Goal: Task Accomplishment & Management: Manage account settings

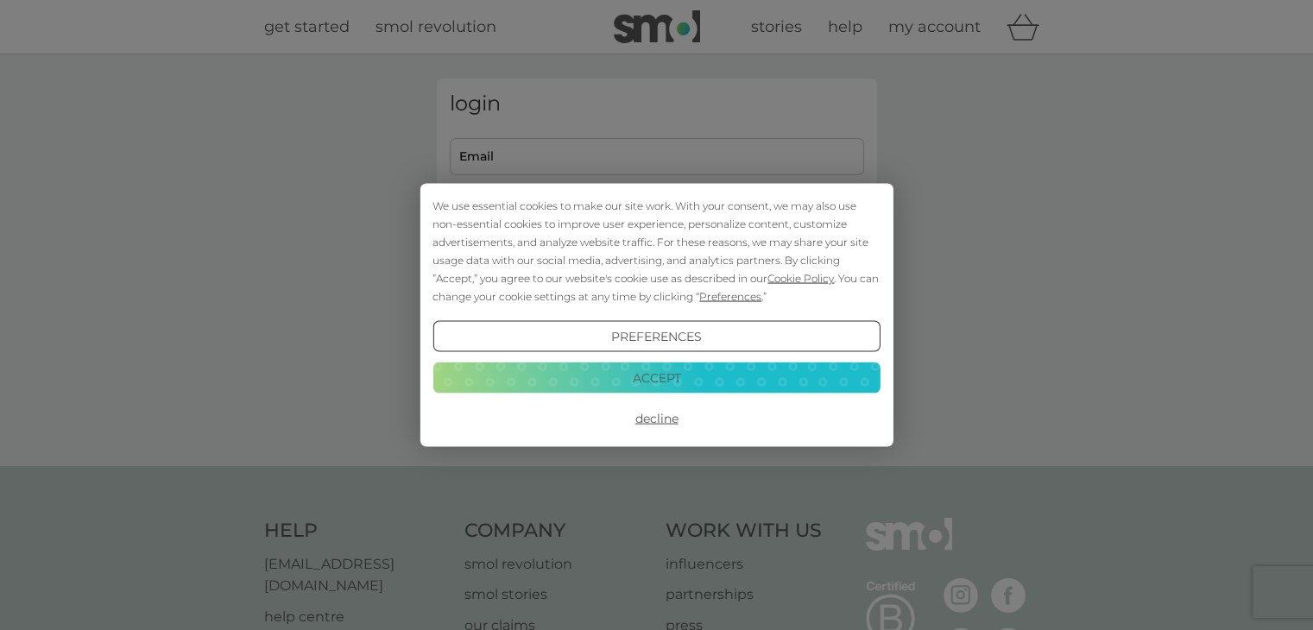
type input "[EMAIL_ADDRESS][DOMAIN_NAME]"
click at [655, 425] on button "Decline" at bounding box center [655, 418] width 447 height 31
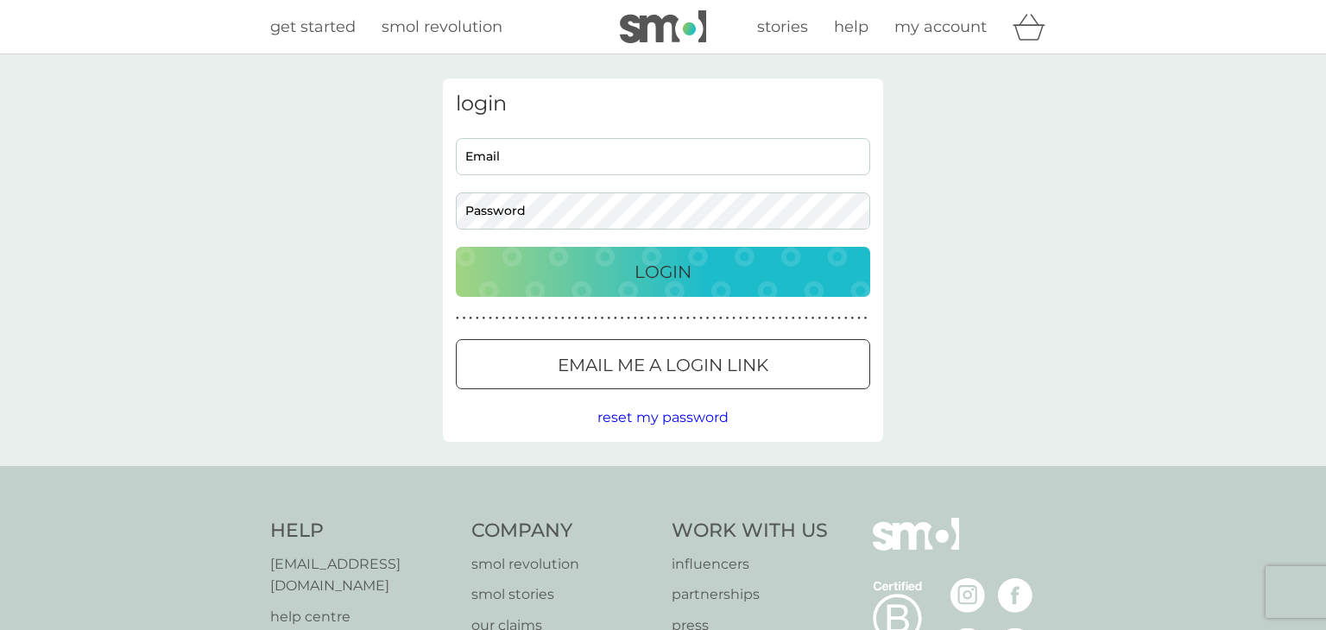
type input "[EMAIL_ADDRESS][DOMAIN_NAME]"
click at [635, 267] on p "Login" at bounding box center [662, 272] width 57 height 28
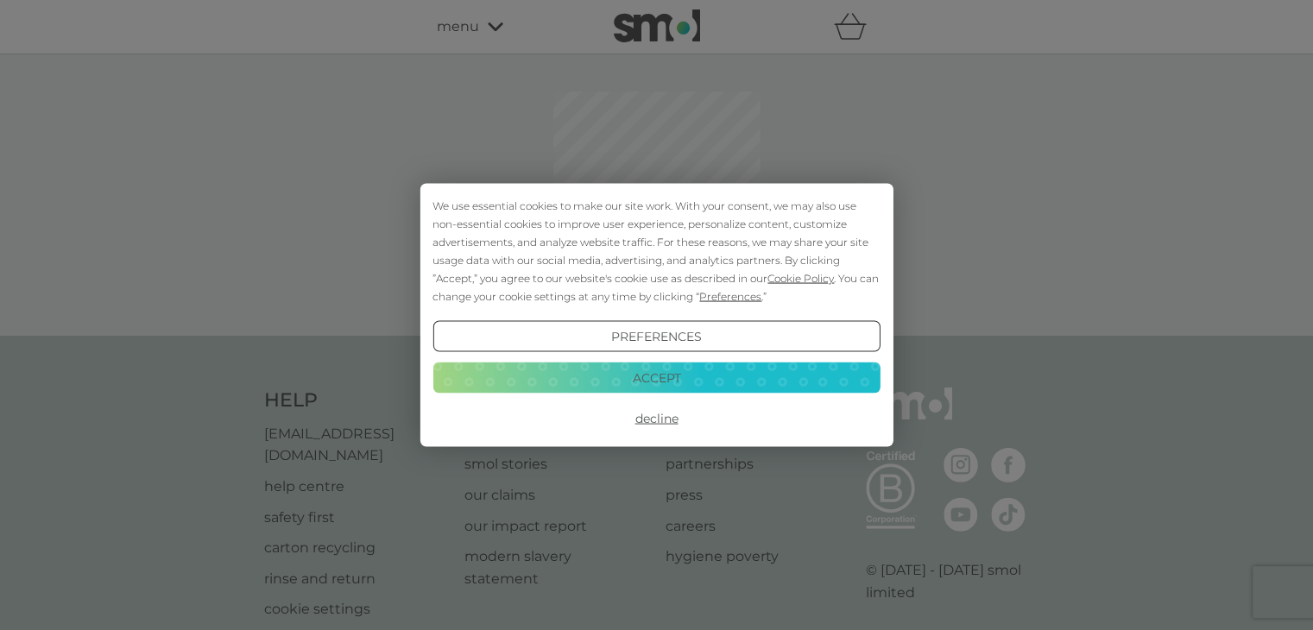
click at [670, 419] on button "Decline" at bounding box center [655, 418] width 447 height 31
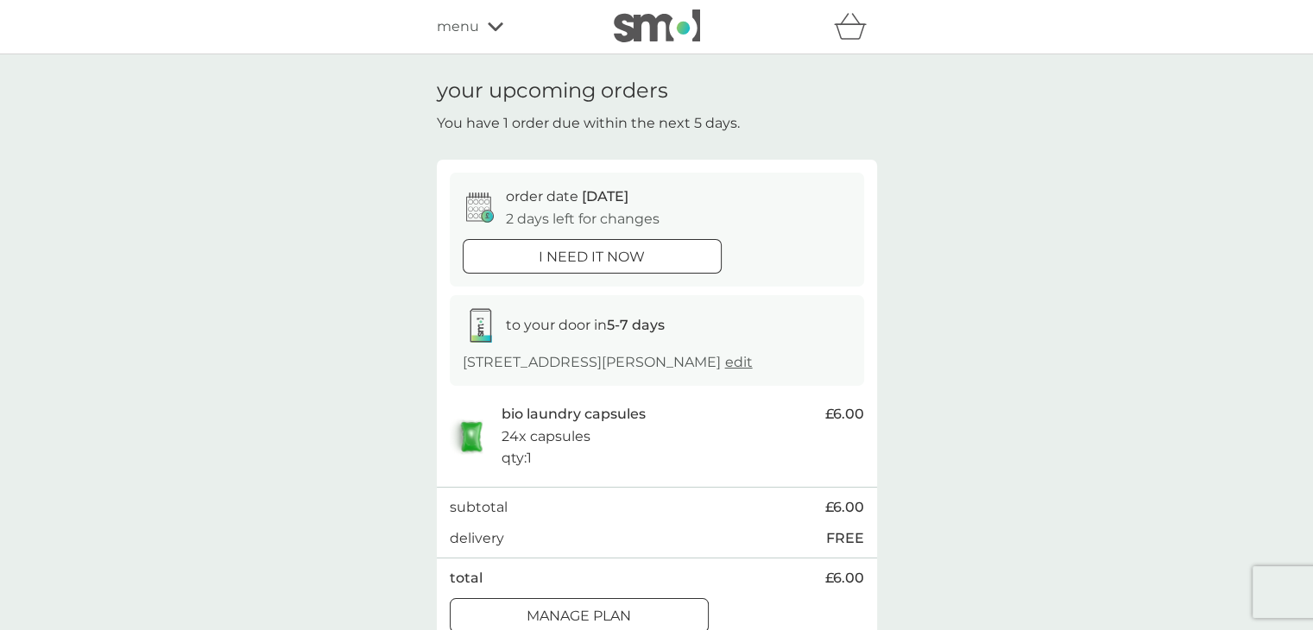
scroll to position [86, 0]
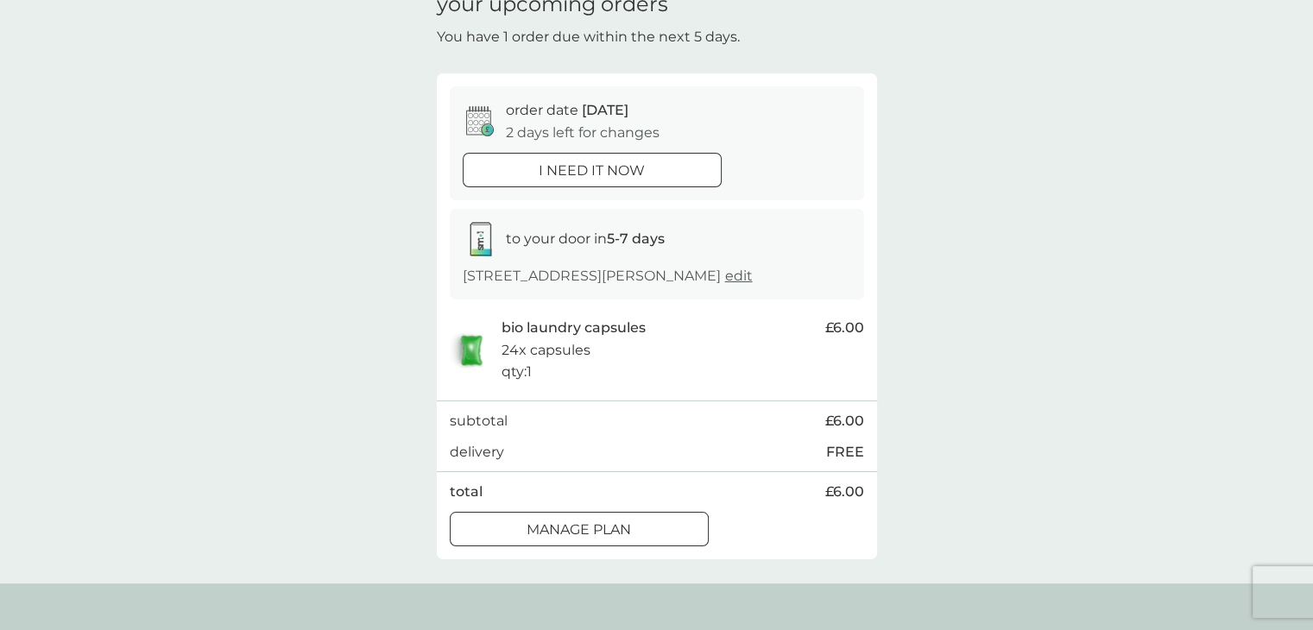
click at [542, 529] on p "Manage plan" at bounding box center [578, 530] width 104 height 22
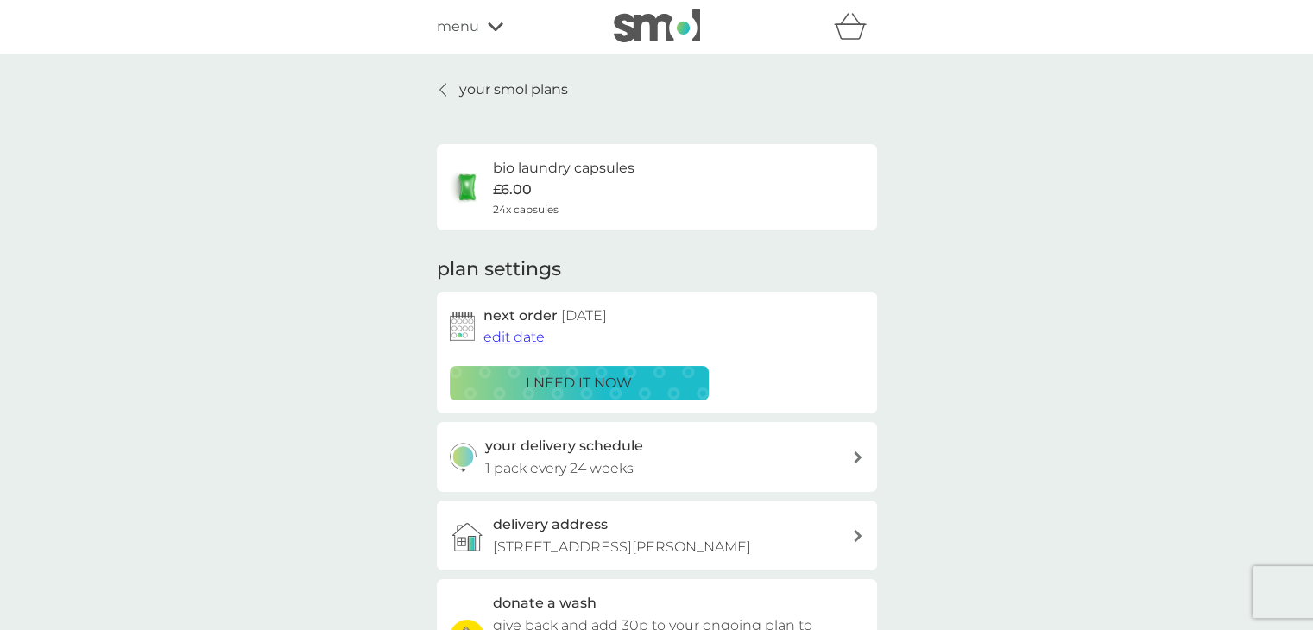
click at [524, 337] on span "edit date" at bounding box center [513, 337] width 61 height 16
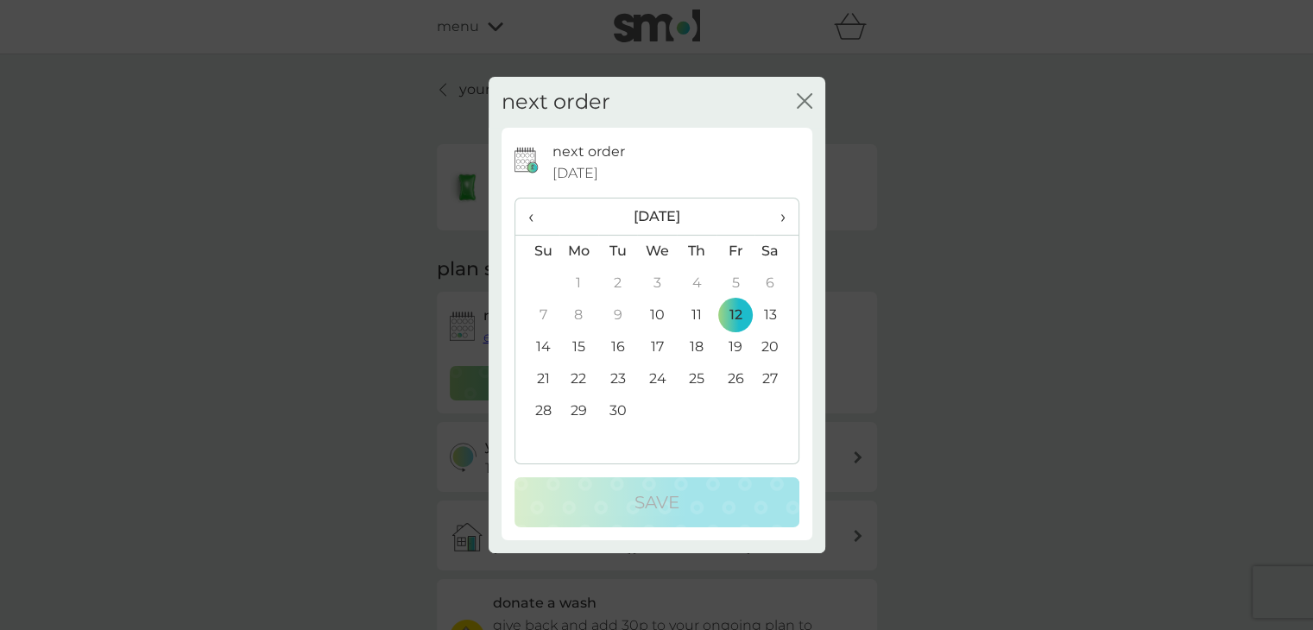
click at [777, 214] on span "›" at bounding box center [775, 216] width 17 height 36
click at [732, 349] on td "17" at bounding box center [734, 347] width 39 height 32
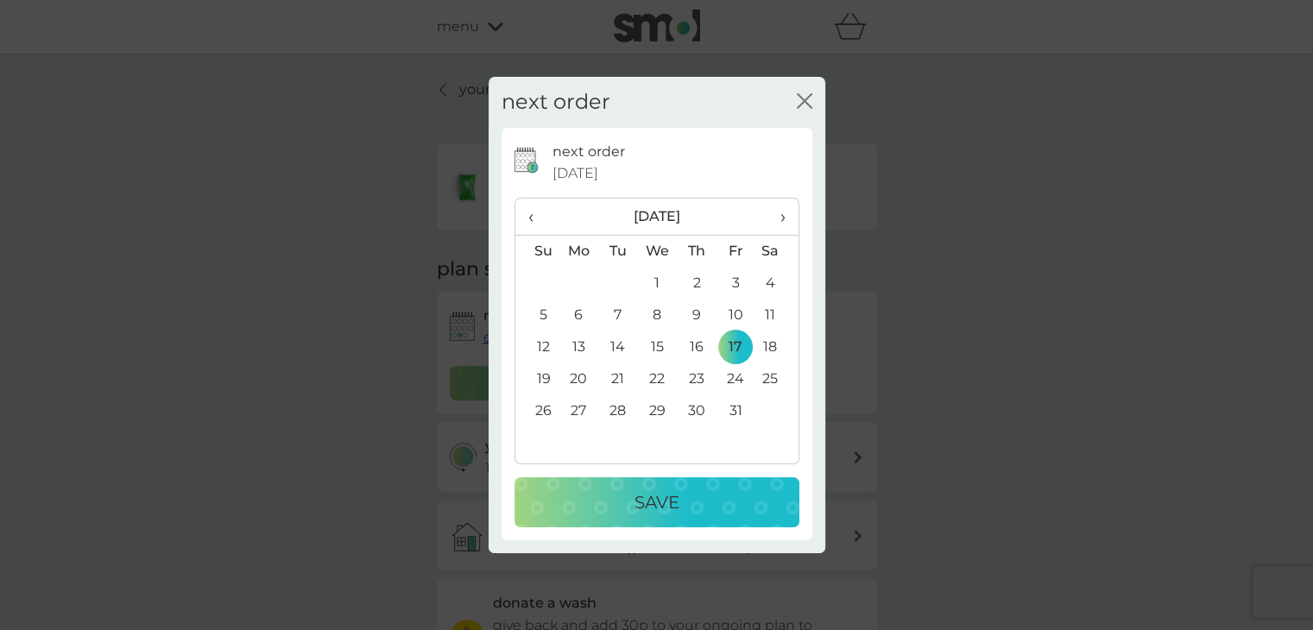
click at [659, 494] on p "Save" at bounding box center [656, 502] width 45 height 28
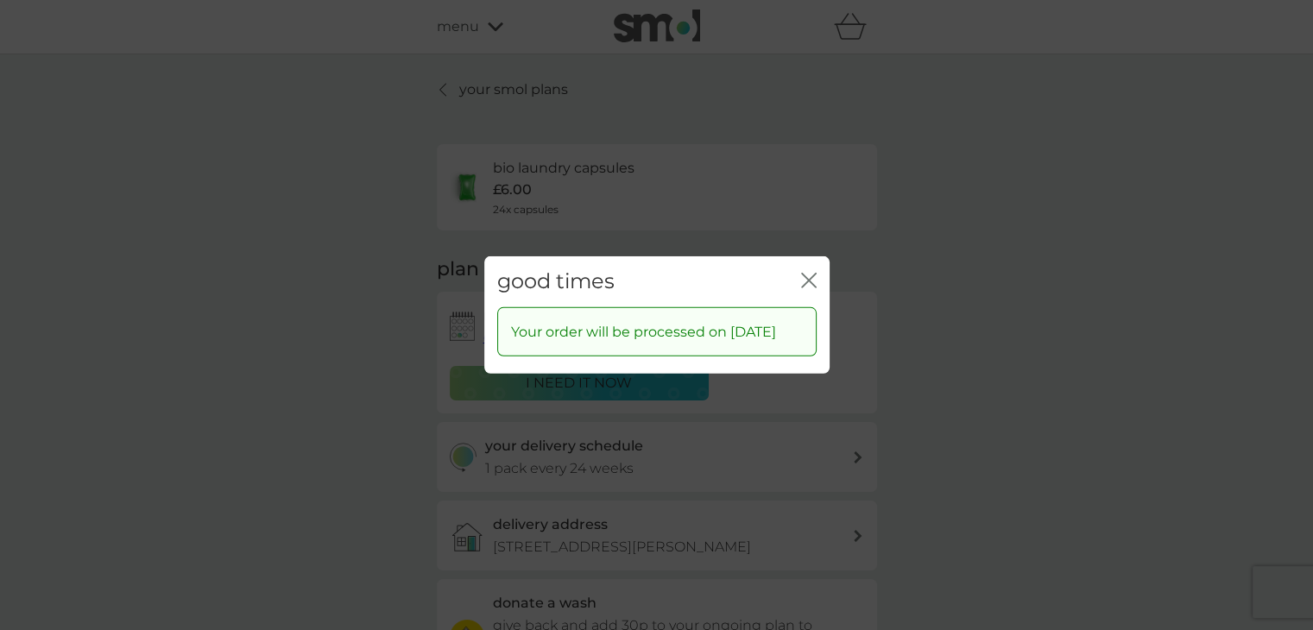
click at [808, 273] on icon "close" at bounding box center [809, 281] width 16 height 16
